Goal: Transaction & Acquisition: Purchase product/service

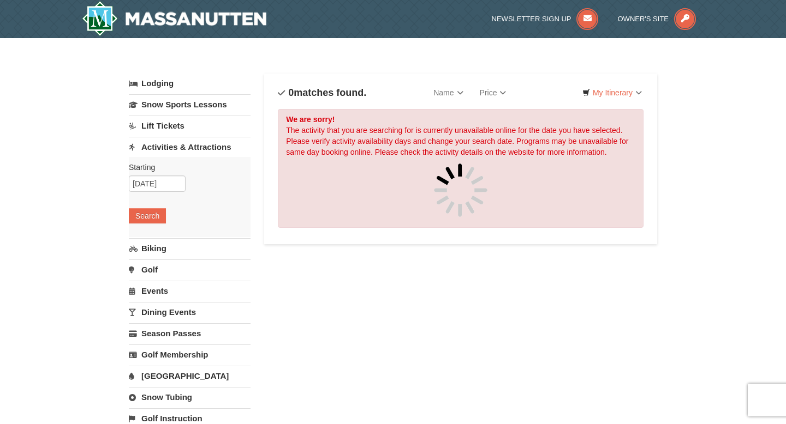
click at [97, 378] on div "× Categories List Filter My Itinerary Questions? 1-540-289-9441 Lodging Arrival…" at bounding box center [393, 431] width 786 height 786
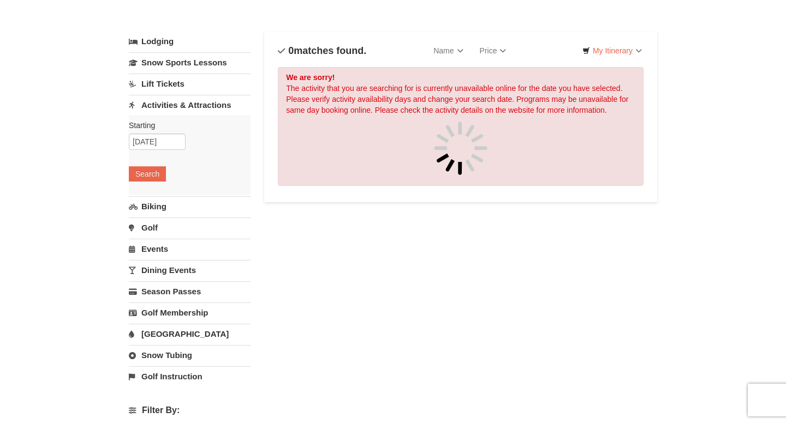
scroll to position [44, 0]
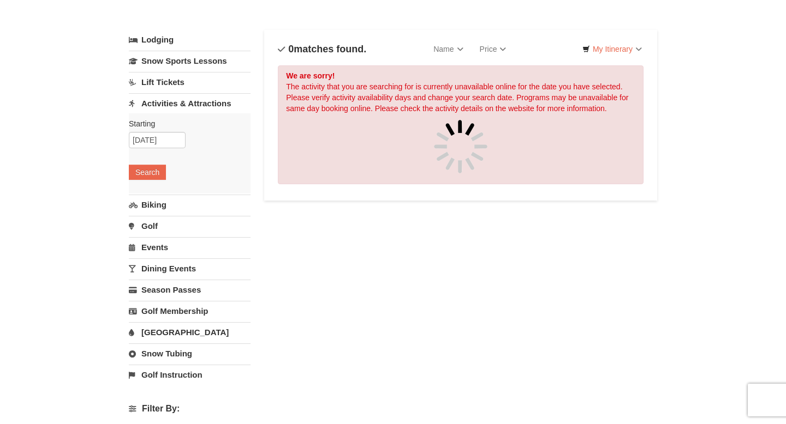
click at [171, 83] on link "Lift Tickets" at bounding box center [190, 82] width 122 height 20
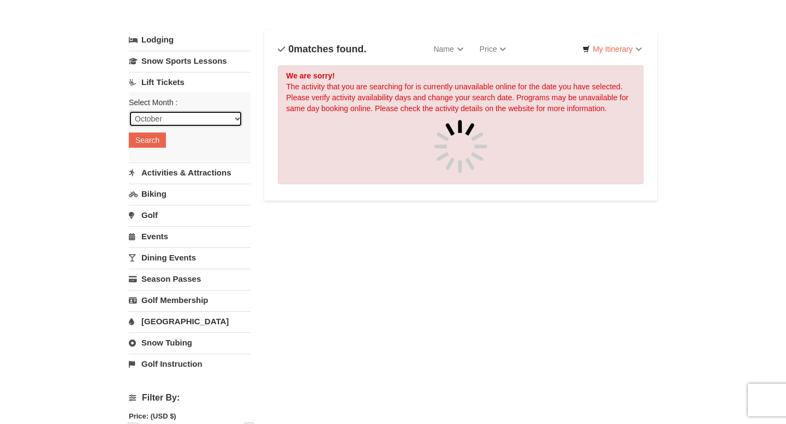
click at [211, 124] on select "October November December January February March April May June July August Sep…" at bounding box center [185, 119] width 113 height 16
select select "11"
click at [129, 111] on select "October November December January February March April May June July August Sep…" at bounding box center [185, 119] width 113 height 16
click at [152, 141] on button "Search" at bounding box center [147, 140] width 37 height 15
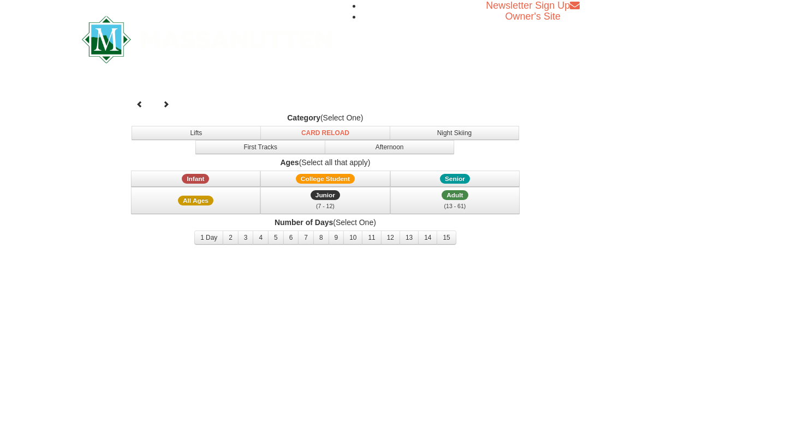
select select "11"
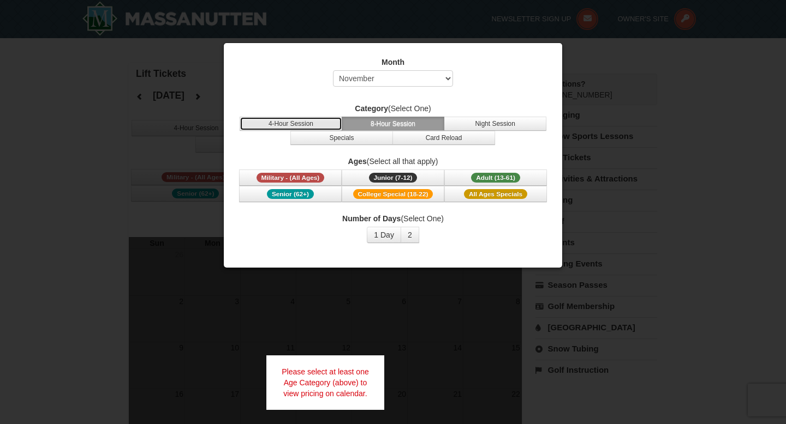
click at [315, 119] on button "4-Hour Session" at bounding box center [291, 124] width 103 height 14
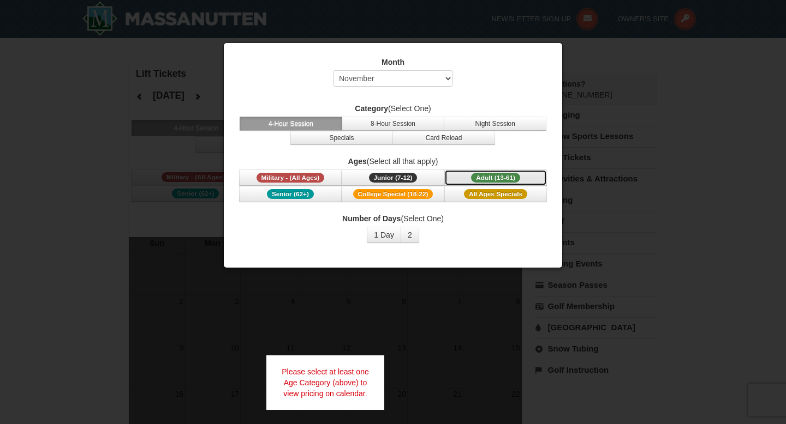
click at [499, 178] on span "Adult (13-61)" at bounding box center [495, 178] width 49 height 10
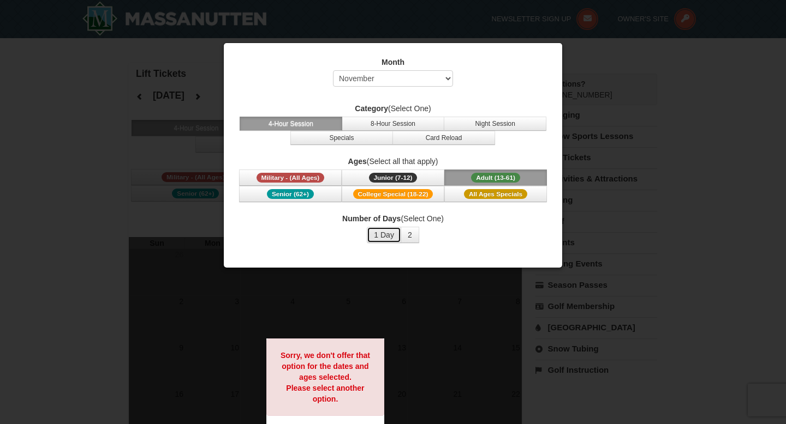
click at [387, 237] on button "1 Day" at bounding box center [384, 235] width 34 height 16
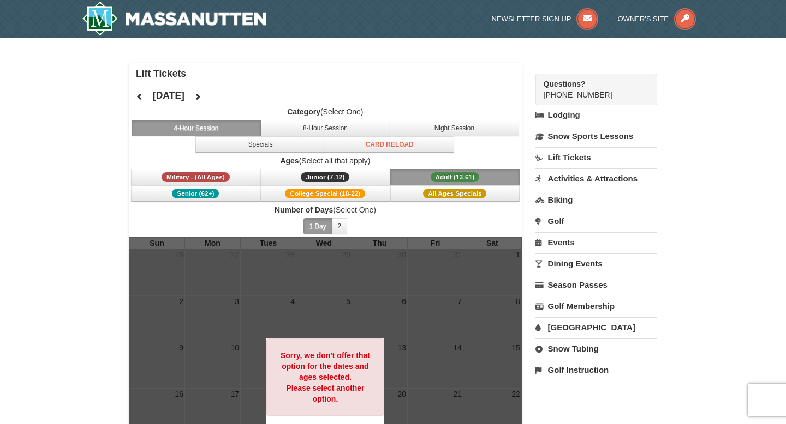
click at [0, 345] on div "× Lift Tickets [DATE] Category (Select One) 4-Hour Session 8-Hour Session Night…" at bounding box center [393, 297] width 786 height 518
click at [201, 95] on icon at bounding box center [198, 97] width 8 height 8
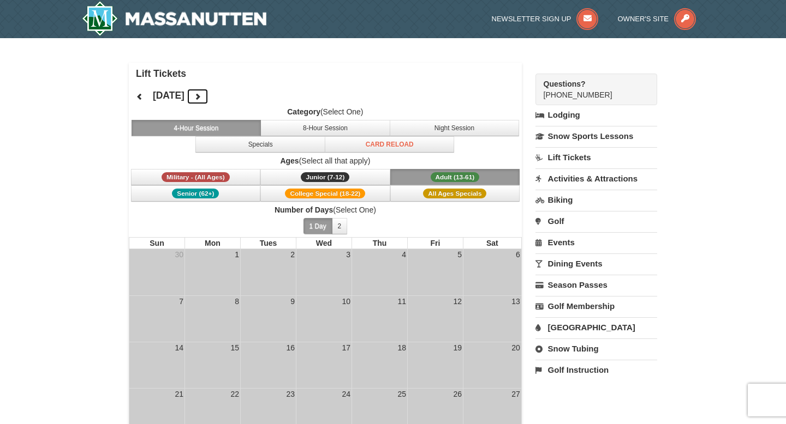
scroll to position [22, 0]
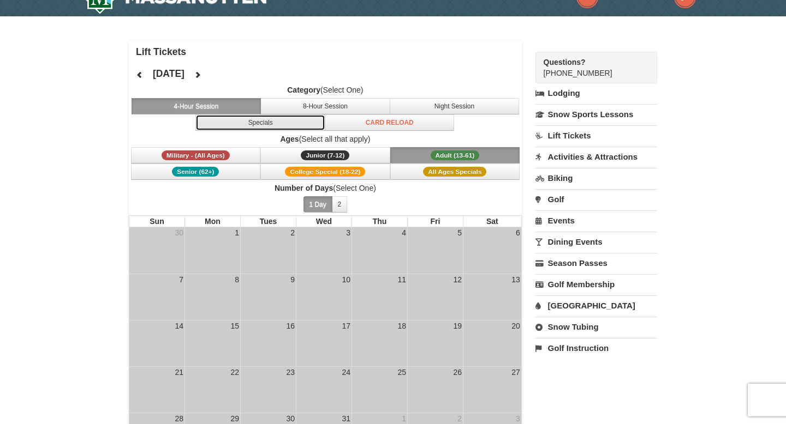
click at [278, 124] on button "Specials" at bounding box center [260, 123] width 130 height 16
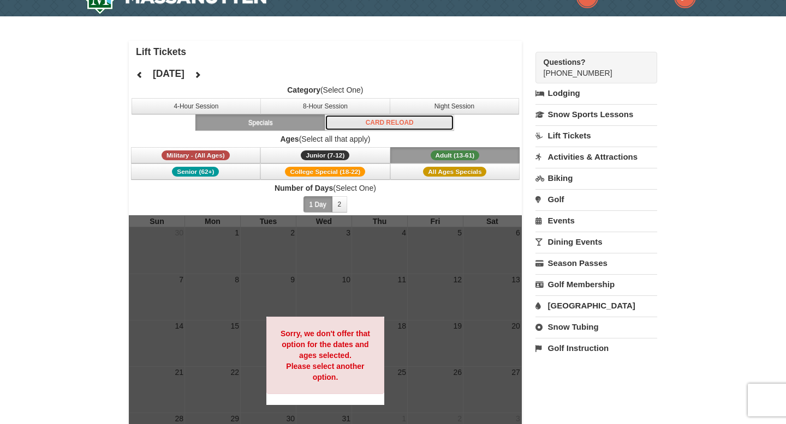
click at [379, 126] on button "Card Reload" at bounding box center [390, 123] width 130 height 16
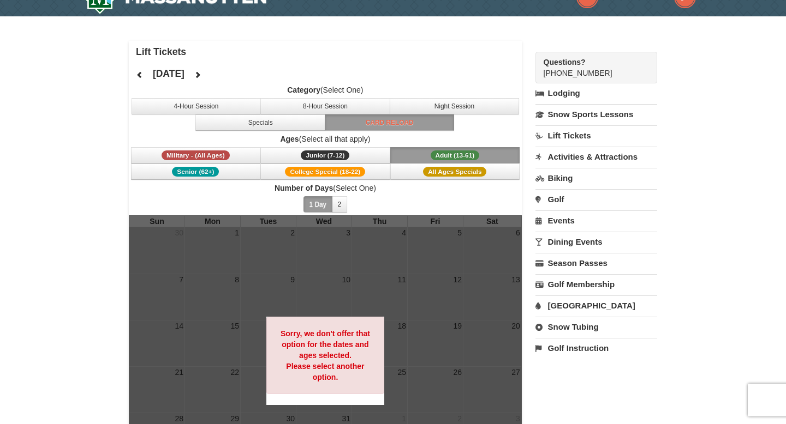
click at [253, 135] on label "Ages (Select all that apply)" at bounding box center [325, 139] width 393 height 11
click at [259, 127] on button "Specials" at bounding box center [260, 123] width 130 height 16
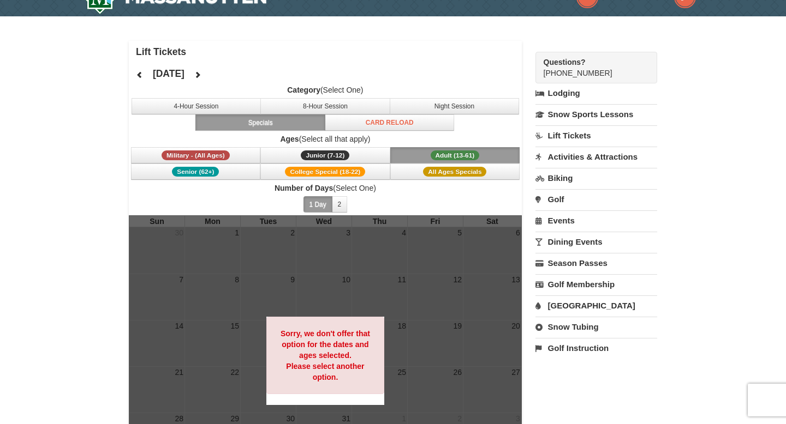
click at [464, 155] on span "Adult (13-61)" at bounding box center [454, 156] width 49 height 10
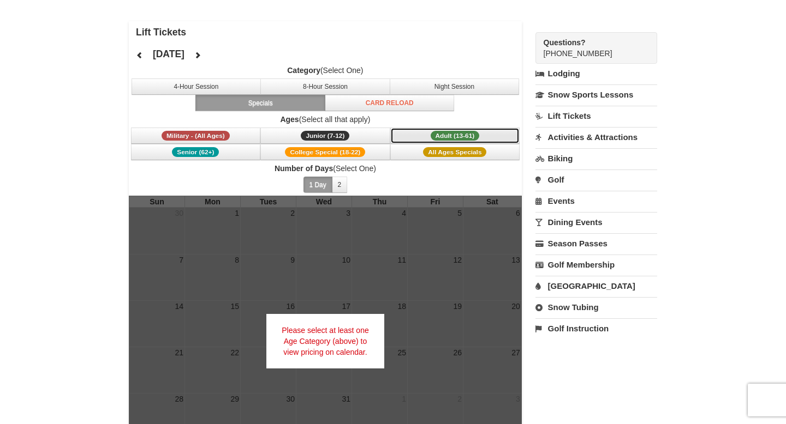
scroll to position [44, 0]
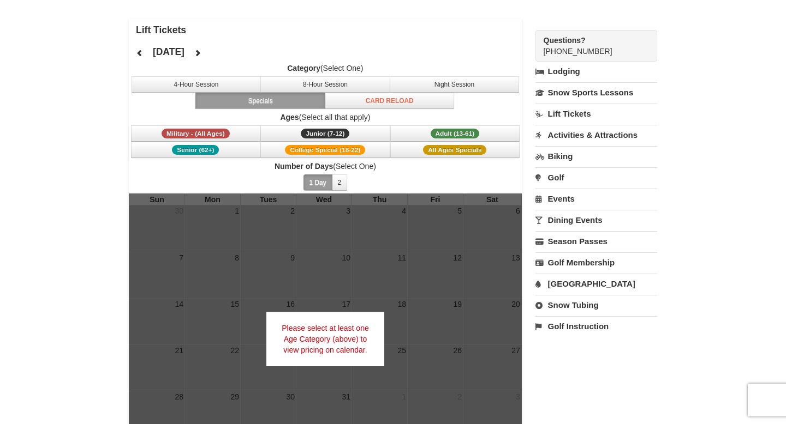
click at [565, 197] on link "Events" at bounding box center [596, 199] width 122 height 20
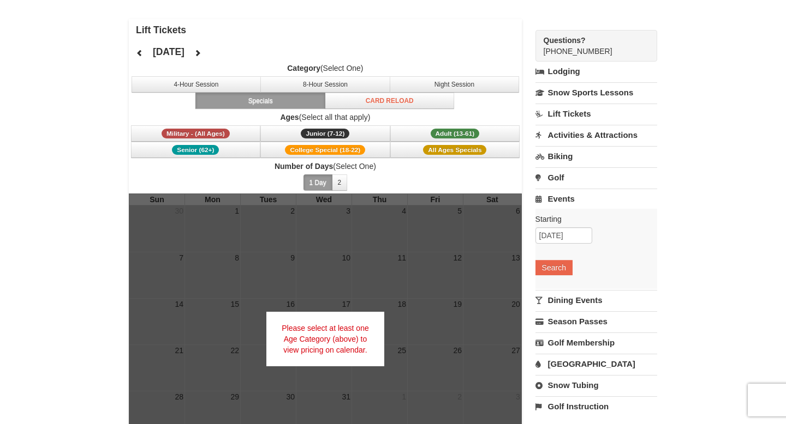
click at [569, 117] on link "Lift Tickets" at bounding box center [596, 114] width 122 height 20
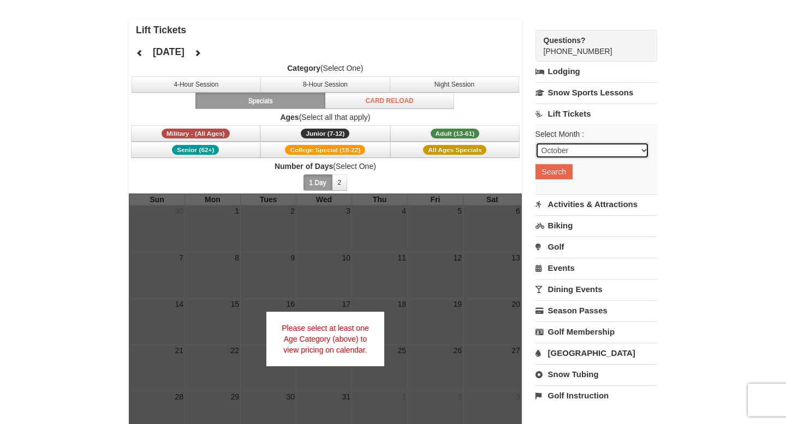
click at [612, 152] on select "October November December January February March April May June July August Sep…" at bounding box center [591, 150] width 113 height 16
select select "11"
click at [535, 142] on select "October November December January February March April May June July August Sep…" at bounding box center [591, 150] width 113 height 16
click at [558, 172] on button "Search" at bounding box center [553, 171] width 37 height 15
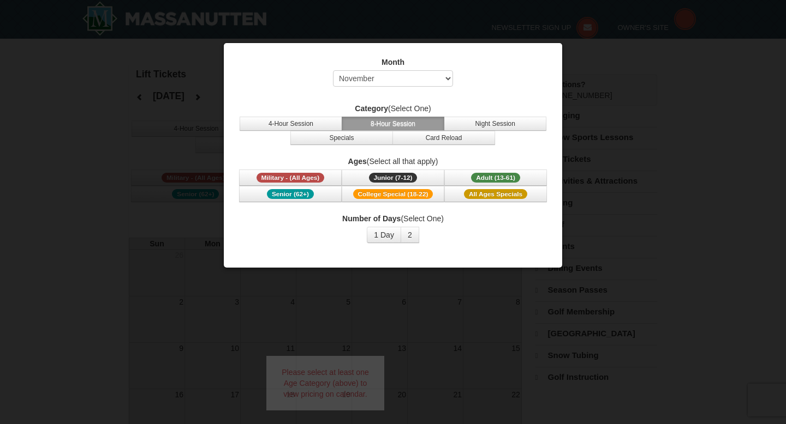
select select "11"
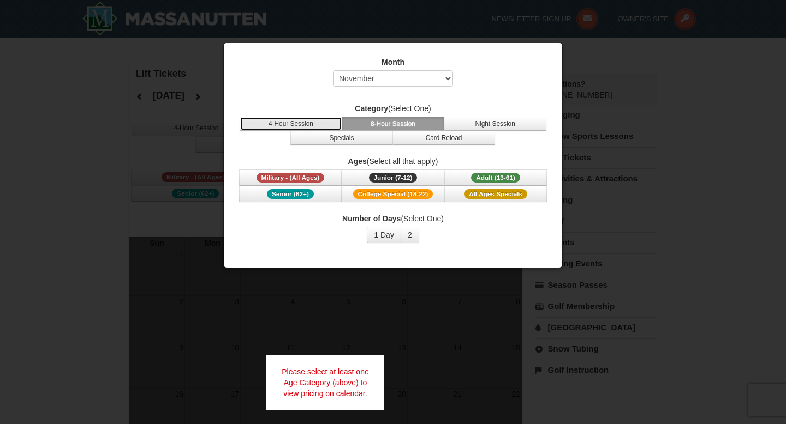
click at [275, 117] on button "4-Hour Session" at bounding box center [291, 124] width 103 height 14
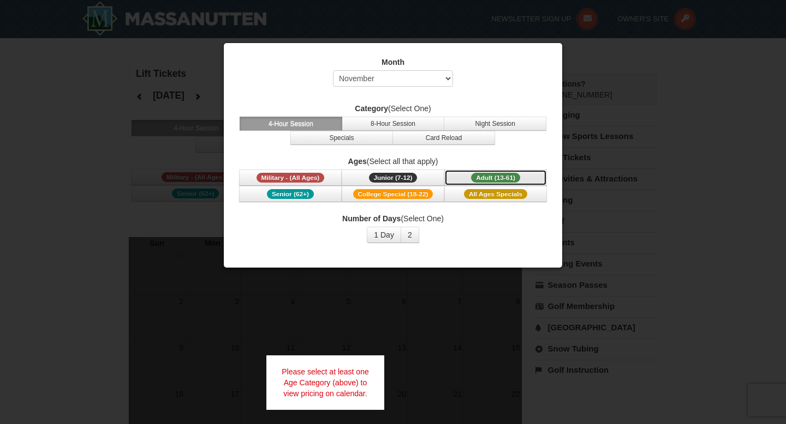
click at [509, 177] on span "Adult (13-61)" at bounding box center [495, 178] width 49 height 10
